Goal: Navigation & Orientation: Understand site structure

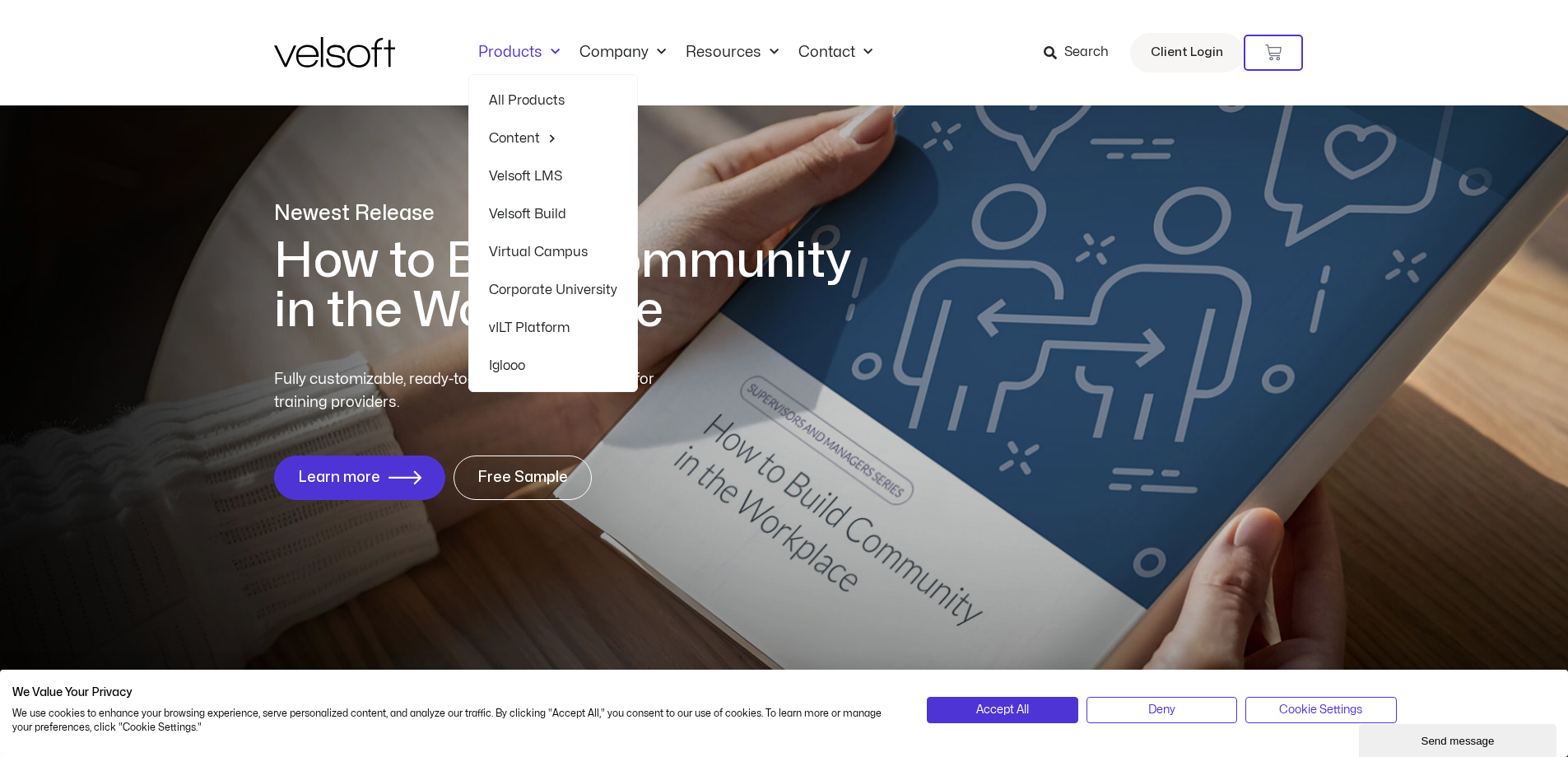
click at [548, 48] on span "Menu" at bounding box center [551, 52] width 17 height 27
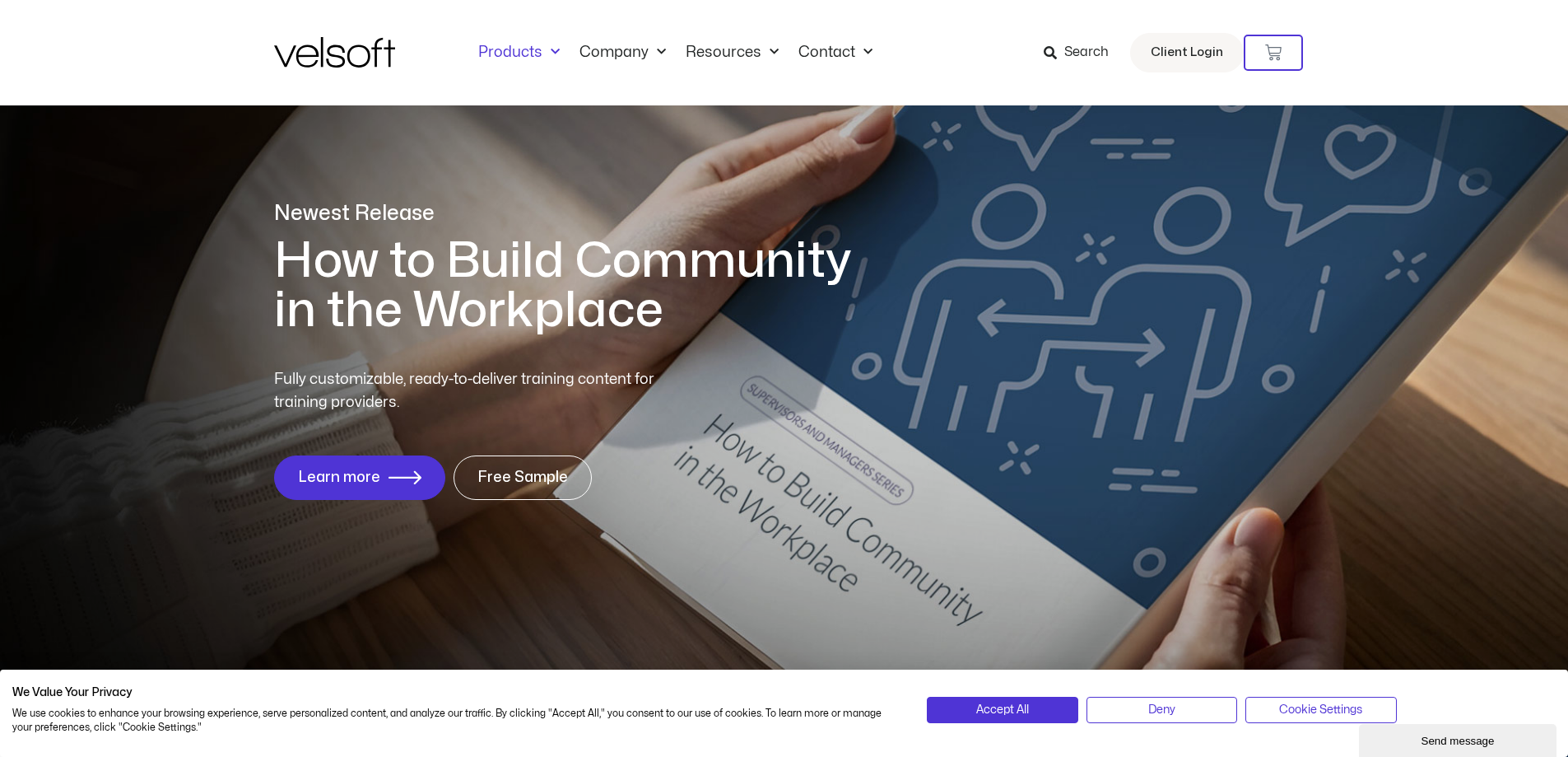
click at [548, 48] on span "Menu" at bounding box center [551, 52] width 17 height 27
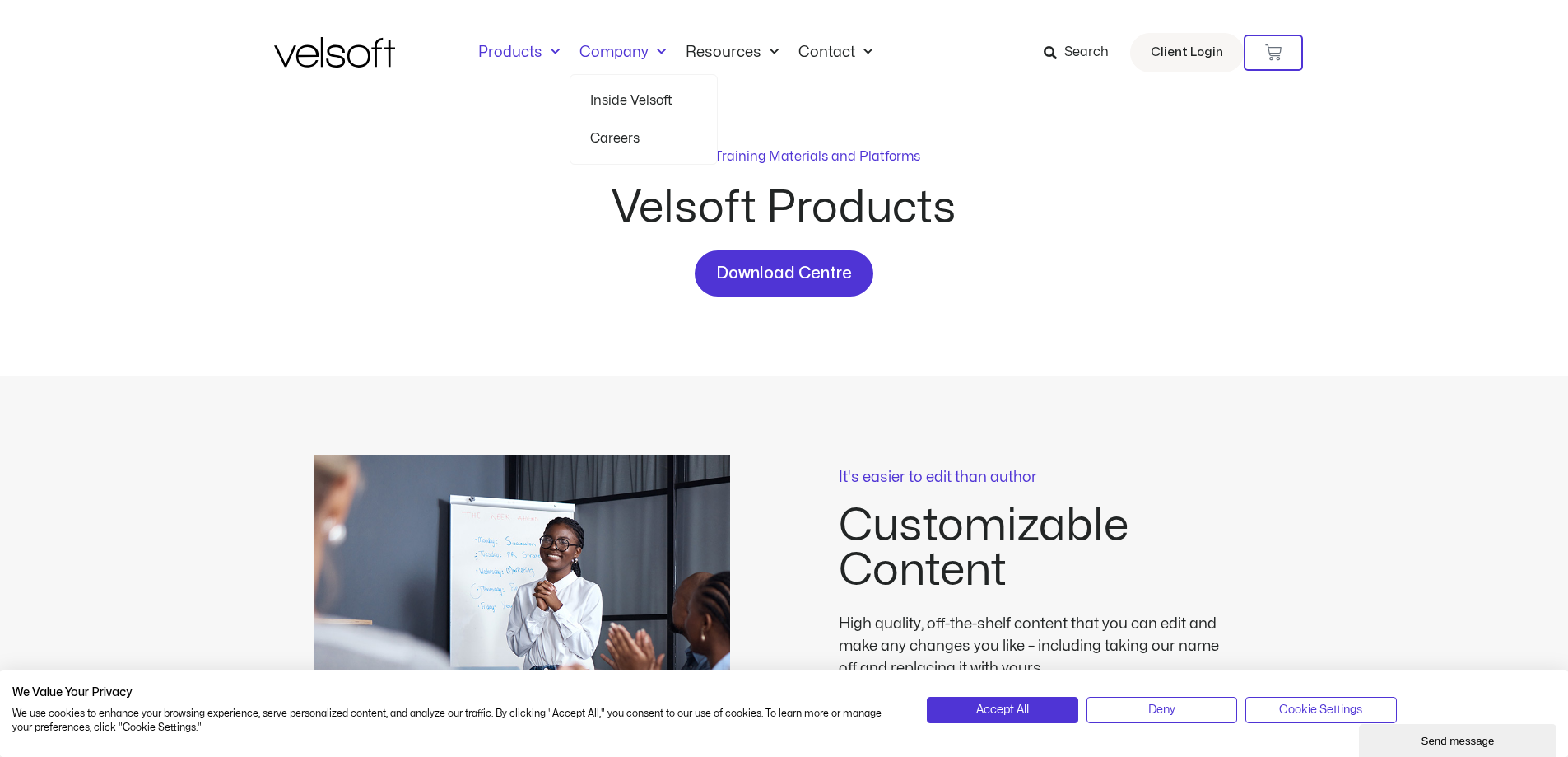
click at [617, 50] on link "Company" at bounding box center [622, 52] width 106 height 18
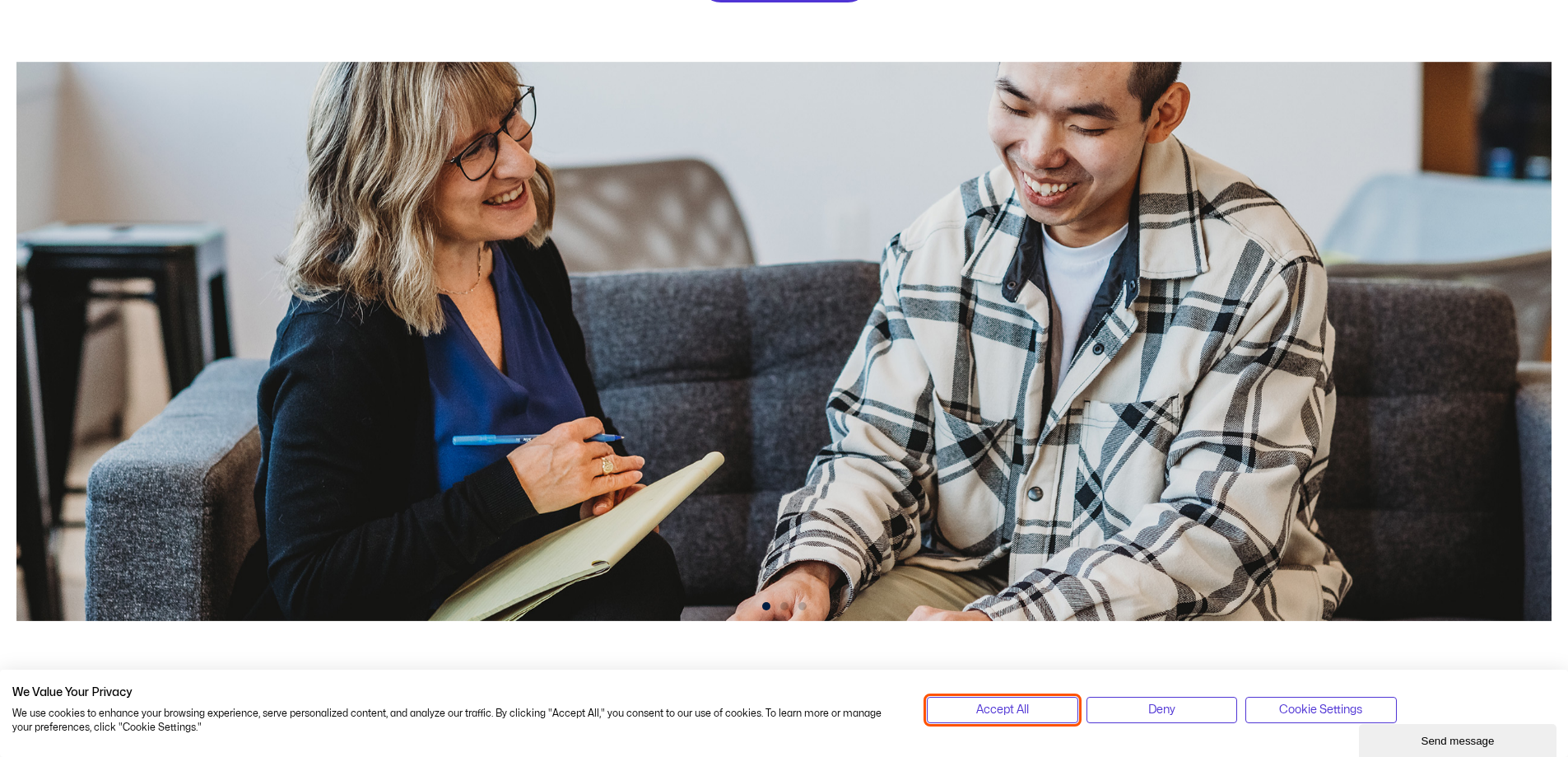
click at [1019, 705] on span "Accept All" at bounding box center [1002, 709] width 53 height 18
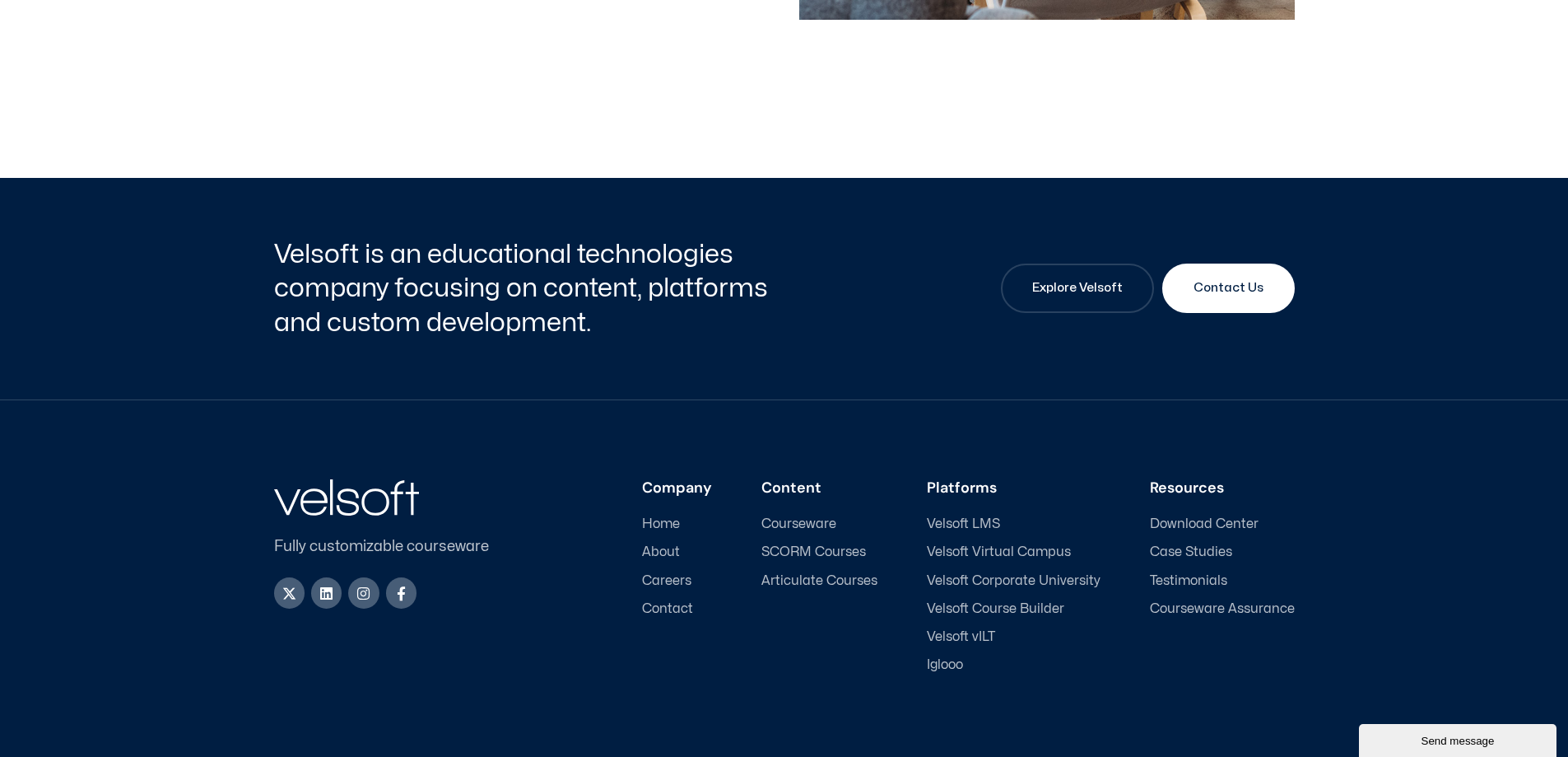
scroll to position [5468, 0]
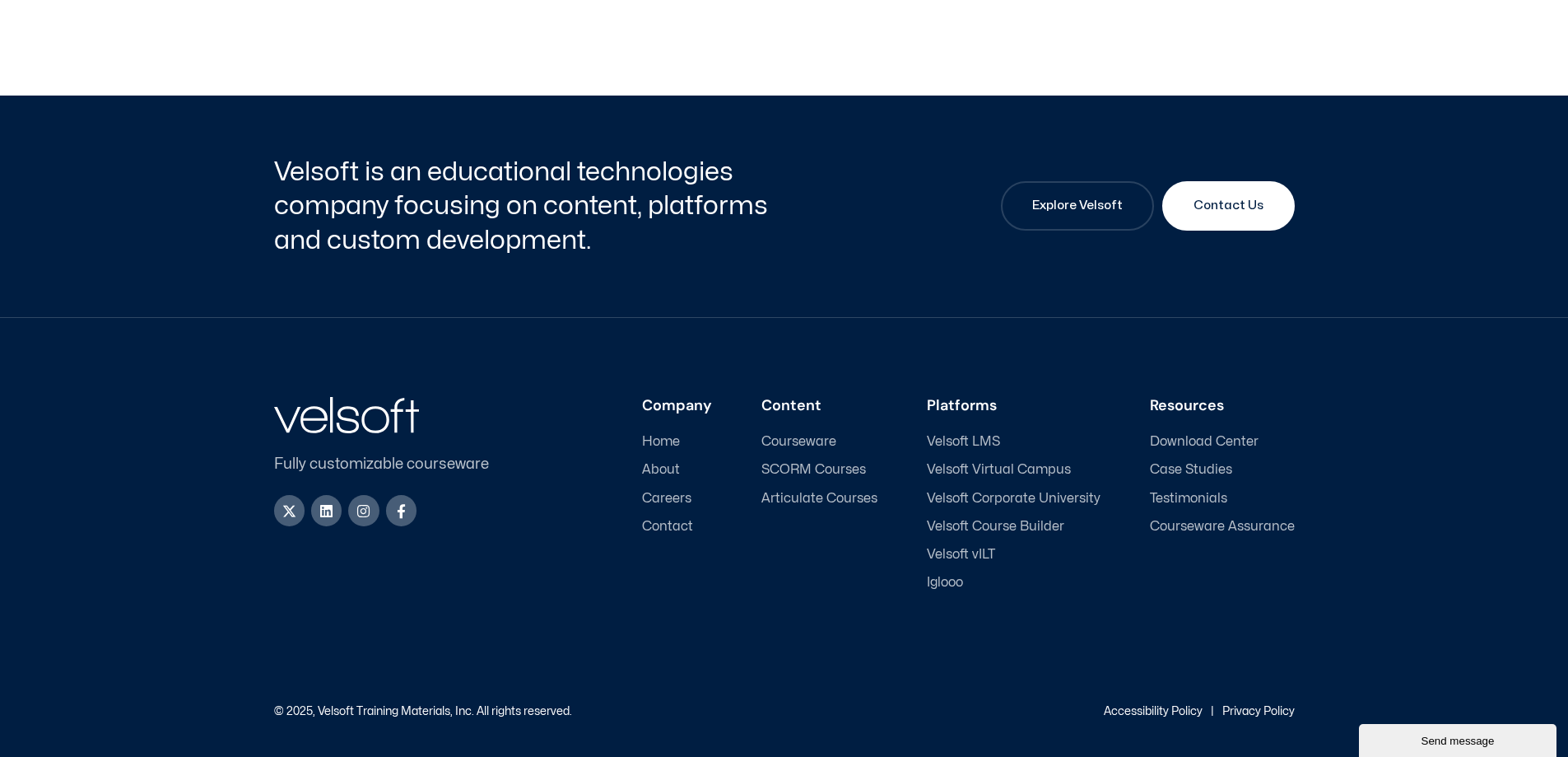
click at [669, 471] on span "About" at bounding box center [661, 470] width 38 height 16
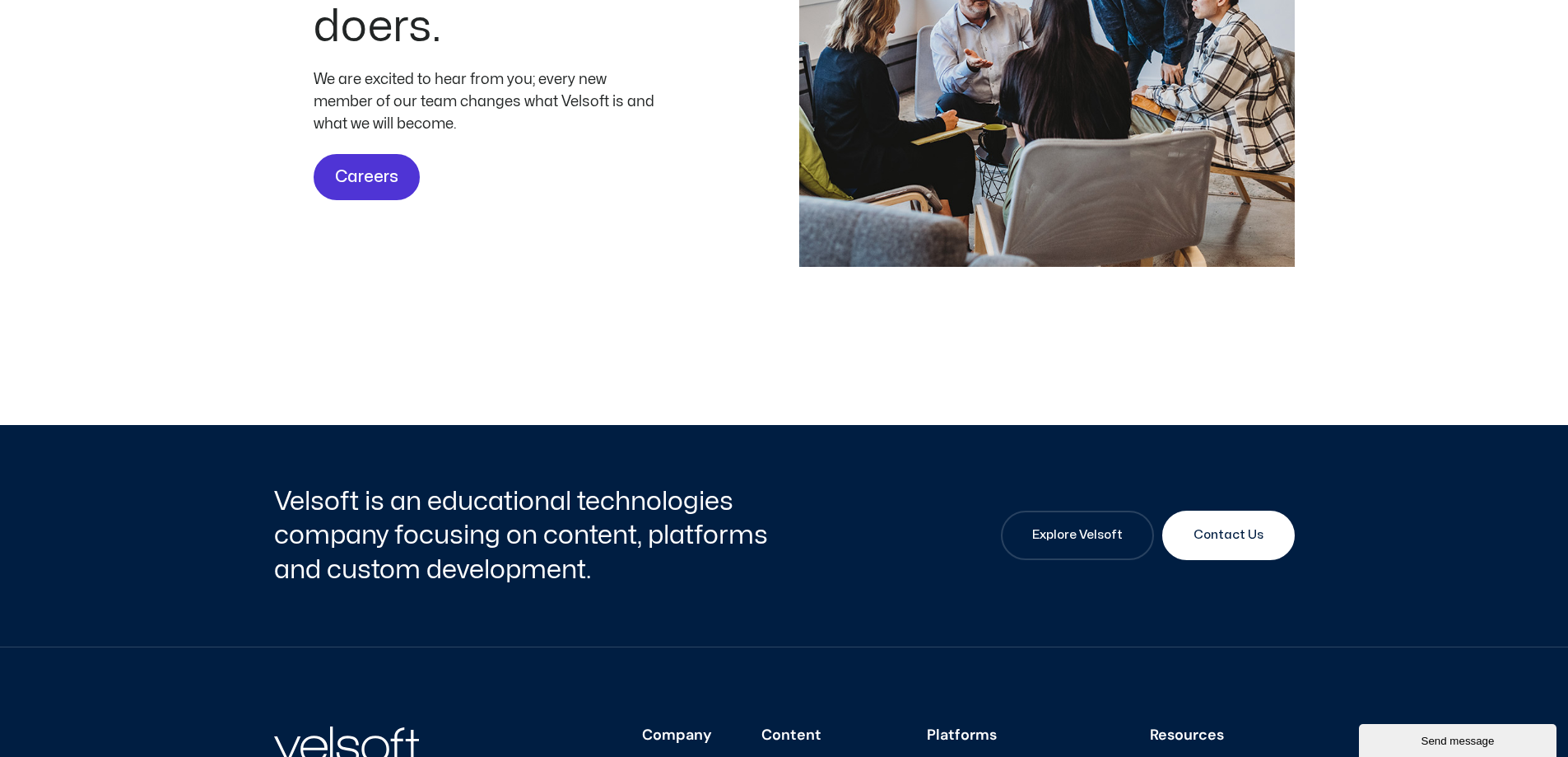
scroll to position [5352, 0]
